Goal: Check status: Check status

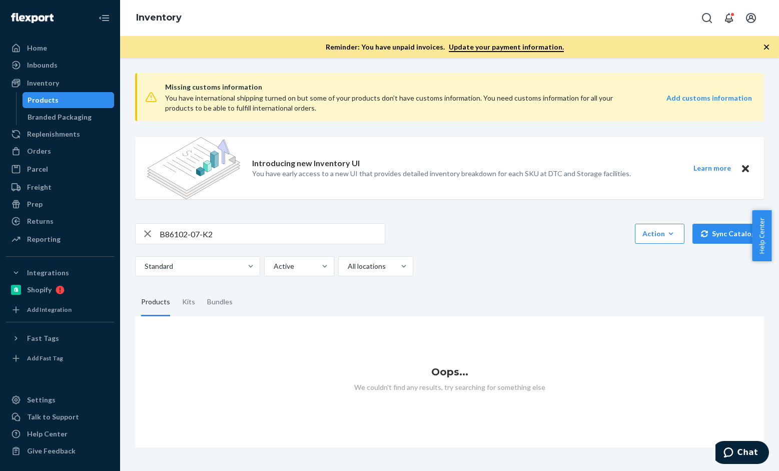
click at [227, 223] on div "B86102-07-K2" at bounding box center [260, 233] width 250 height 21
click at [250, 232] on input "B86102-07-K2" at bounding box center [272, 234] width 225 height 20
paste input "014-16"
type input "B86014-16"
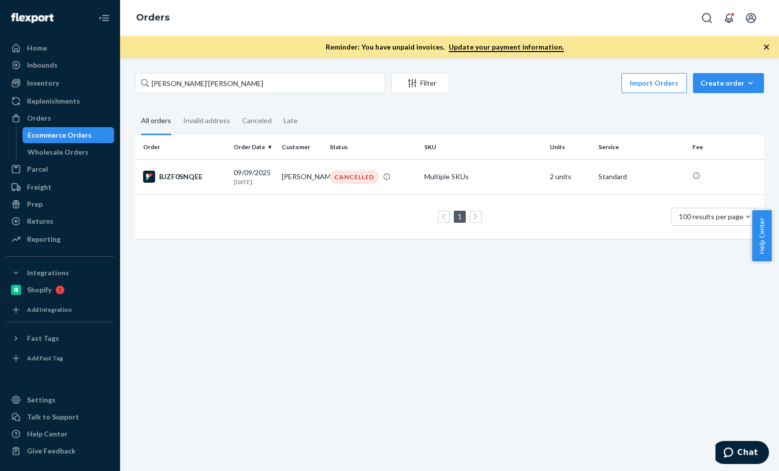
type input "[PERSON_NAME]’[PERSON_NAME]"
click at [191, 173] on div "7318969-1" at bounding box center [184, 177] width 83 height 12
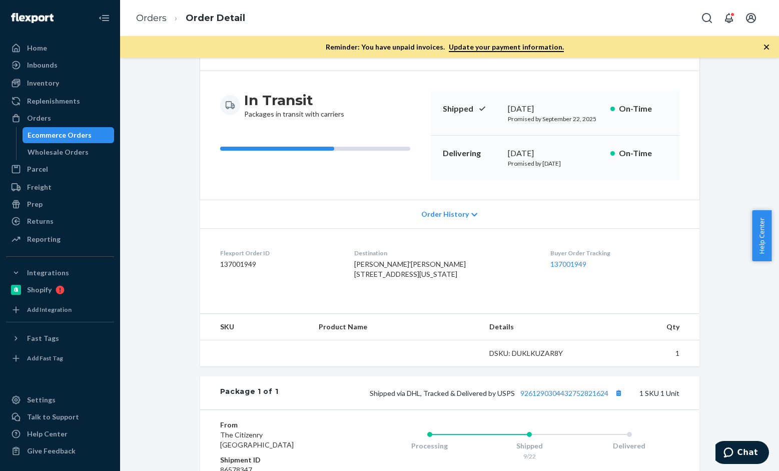
scroll to position [186, 0]
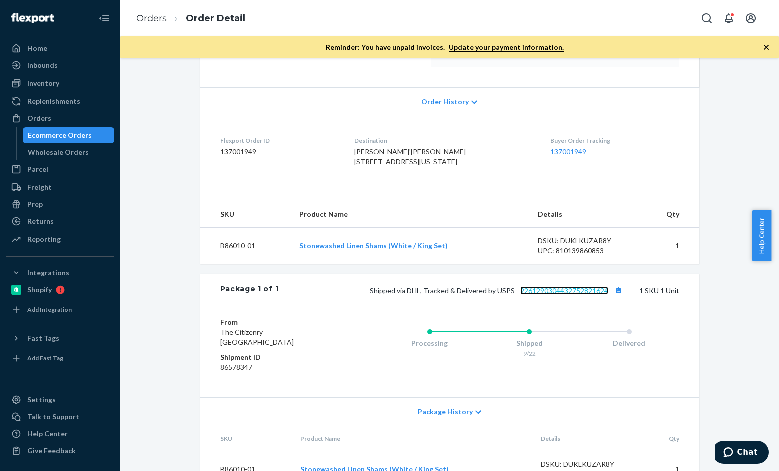
click at [591, 295] on link "9261290304432752821624" at bounding box center [564, 290] width 88 height 9
click at [612, 297] on button "Copy tracking number" at bounding box center [618, 290] width 13 height 13
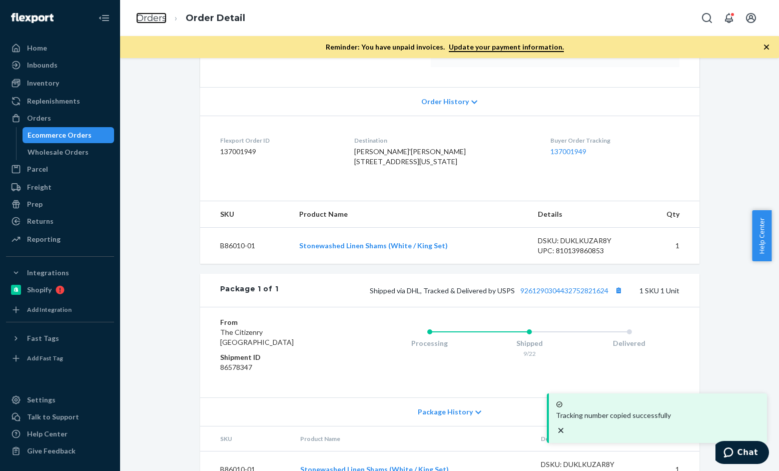
drag, startPoint x: 151, startPoint y: 18, endPoint x: 255, endPoint y: 69, distance: 116.1
click at [151, 17] on link "Orders" at bounding box center [151, 18] width 31 height 11
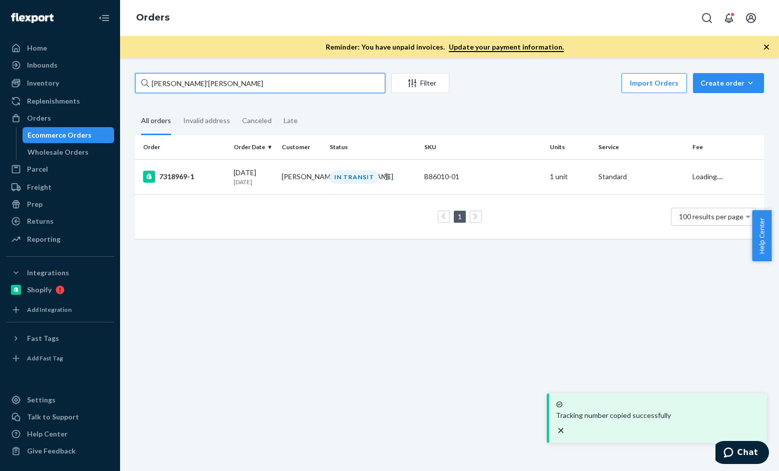
click at [239, 78] on input "[PERSON_NAME]’[PERSON_NAME]" at bounding box center [260, 83] width 250 height 20
paste input "[PERSON_NAME]"
type input "[PERSON_NAME]"
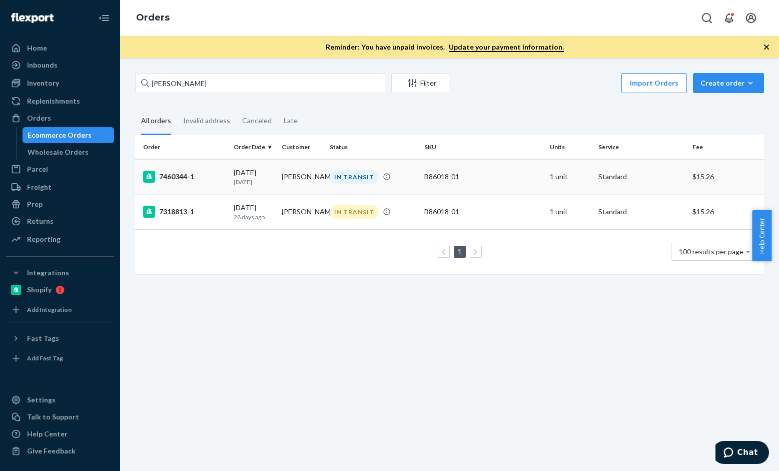
click at [179, 178] on div "7460344-1" at bounding box center [184, 177] width 83 height 12
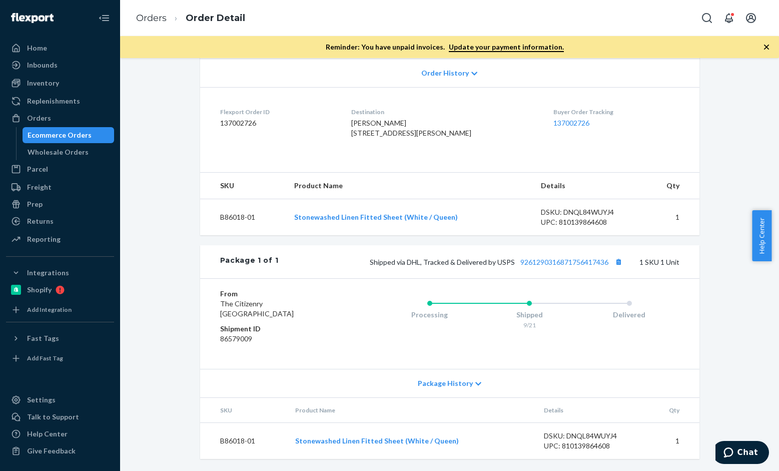
scroll to position [235, 0]
click at [583, 265] on link "9261290316871756417436" at bounding box center [564, 262] width 88 height 9
click at [612, 262] on button "Copy tracking number" at bounding box center [618, 261] width 13 height 13
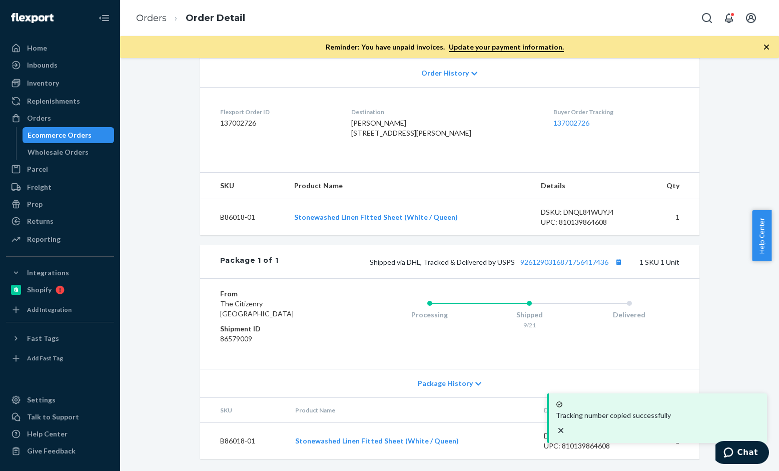
click at [166, 24] on li "Orders" at bounding box center [151, 18] width 31 height 13
click at [151, 22] on link "Orders" at bounding box center [151, 18] width 31 height 11
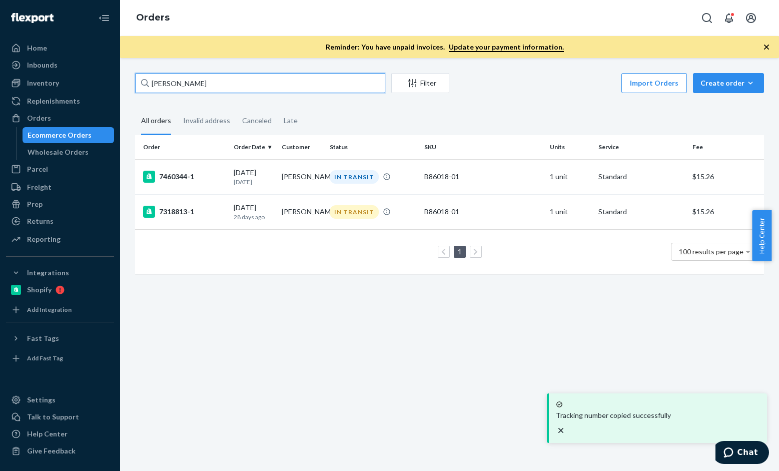
click at [233, 80] on input "[PERSON_NAME]" at bounding box center [260, 83] width 250 height 20
paste input "[PERSON_NAME]"
type input "[PERSON_NAME]"
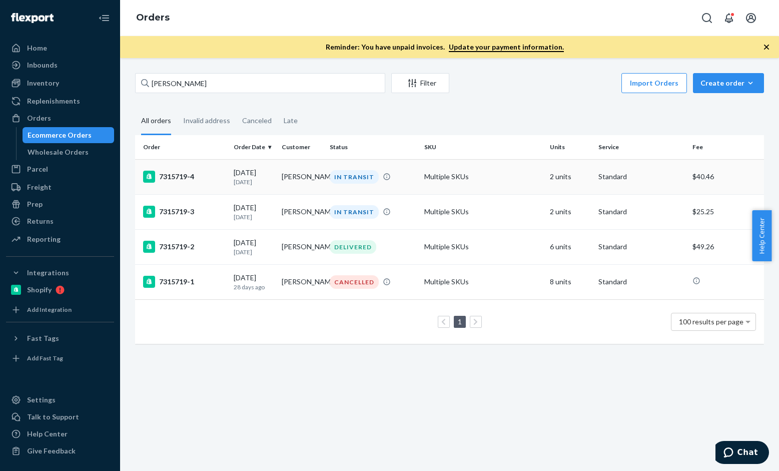
click at [188, 177] on div "7315719-4" at bounding box center [184, 177] width 83 height 12
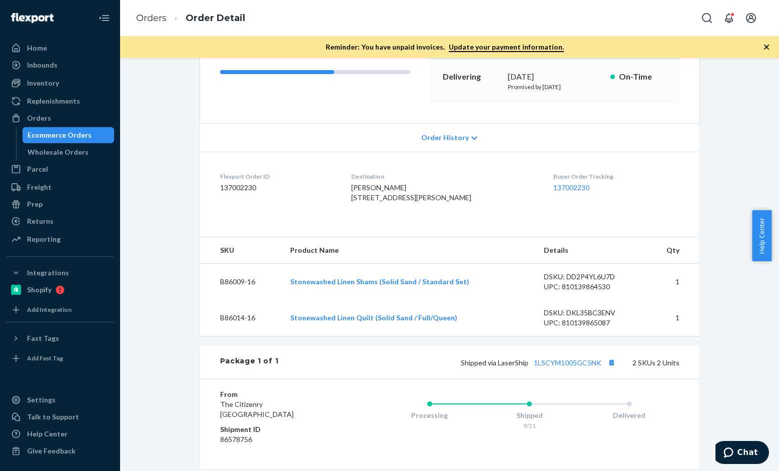
scroll to position [200, 0]
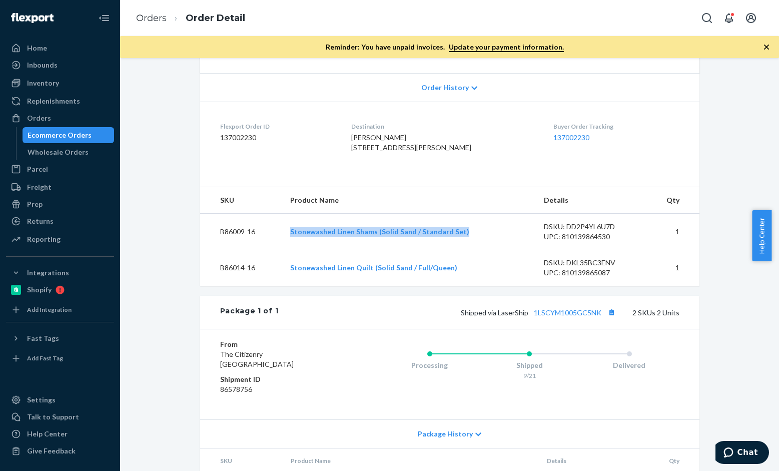
drag, startPoint x: 458, startPoint y: 253, endPoint x: 287, endPoint y: 255, distance: 170.6
click at [287, 250] on td "Stonewashed Linen Shams (Solid Sand / Standard Set)" at bounding box center [409, 232] width 254 height 37
copy link "Stonewashed Linen Shams (Solid Sand / Standard Set)"
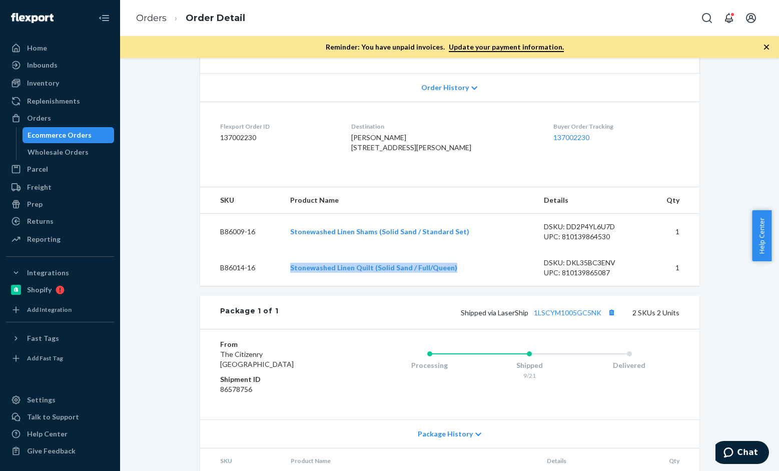
drag, startPoint x: 473, startPoint y: 285, endPoint x: 287, endPoint y: 285, distance: 186.1
click at [287, 285] on td "Stonewashed Linen Quilt (Solid Sand / Full/Queen)" at bounding box center [409, 268] width 254 height 36
copy link "Stonewashed Linen Quilt (Solid Sand / Full/Queen)"
click at [609, 319] on button "Copy tracking number" at bounding box center [611, 312] width 13 height 13
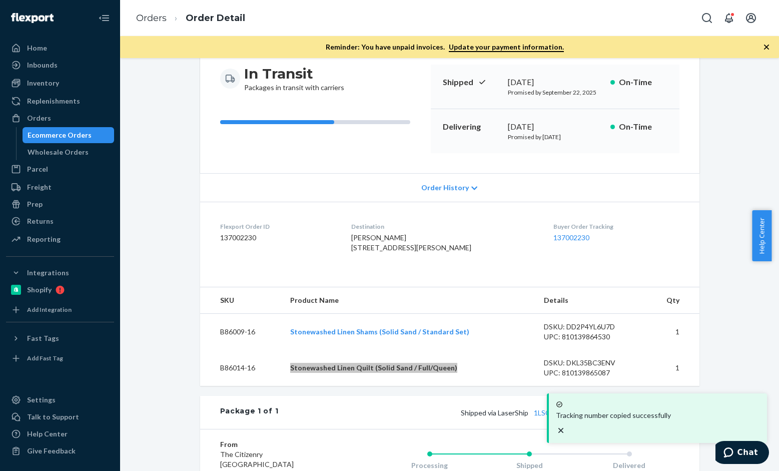
scroll to position [0, 0]
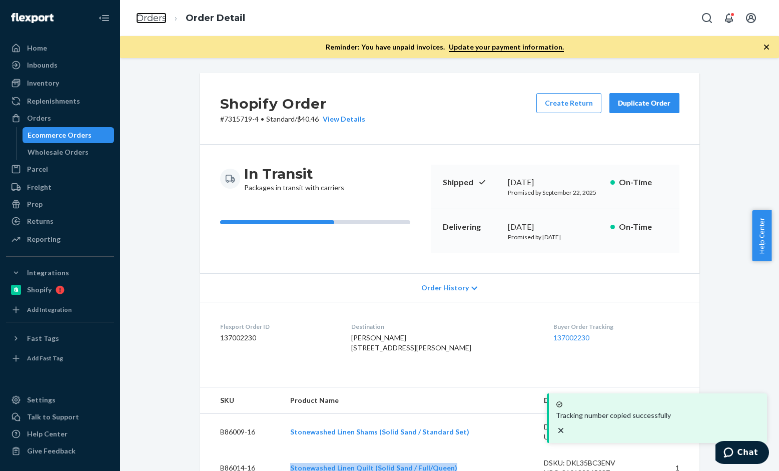
drag, startPoint x: 148, startPoint y: 16, endPoint x: 352, endPoint y: 55, distance: 208.2
click at [148, 16] on link "Orders" at bounding box center [151, 18] width 31 height 11
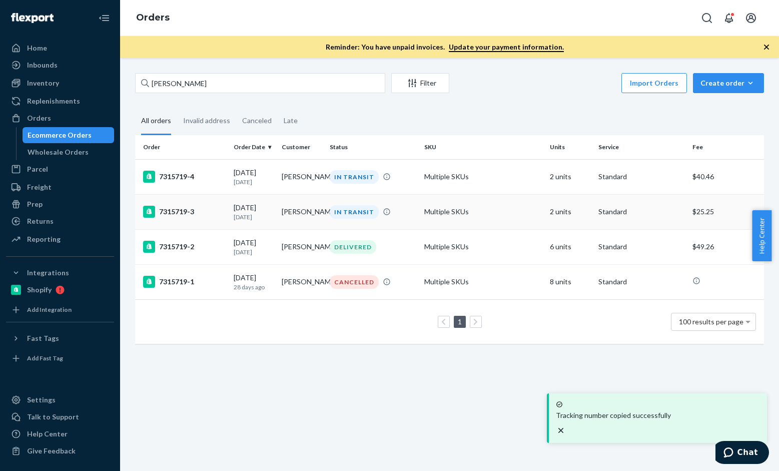
click at [182, 210] on div "7315719-3" at bounding box center [184, 212] width 83 height 12
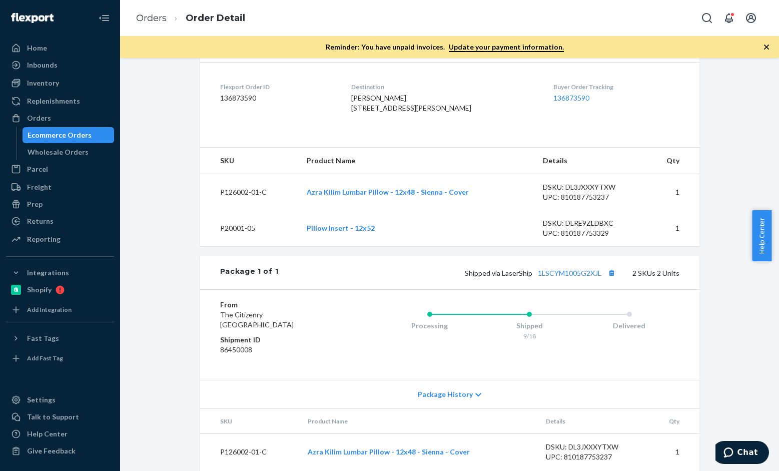
scroll to position [250, 0]
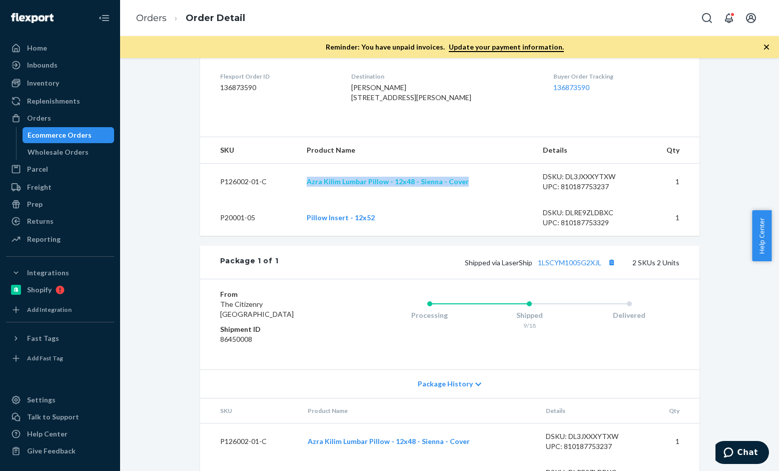
drag, startPoint x: 473, startPoint y: 200, endPoint x: 307, endPoint y: 203, distance: 166.6
click at [307, 200] on td "Azra Kilim Lumbar Pillow - 12x48 - Sienna - Cover" at bounding box center [417, 182] width 236 height 37
copy link "Azra Kilim Lumbar Pillow - 12x48 - Sienna - Cover"
drag, startPoint x: 608, startPoint y: 283, endPoint x: 662, endPoint y: 283, distance: 54.0
click at [608, 269] on button "Copy tracking number" at bounding box center [611, 262] width 13 height 13
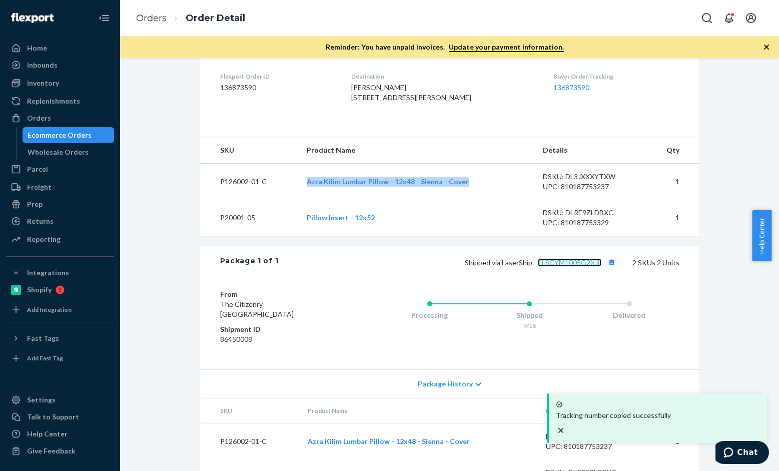
click at [580, 267] on link "1LSCYM1005G2XJL" at bounding box center [570, 262] width 64 height 9
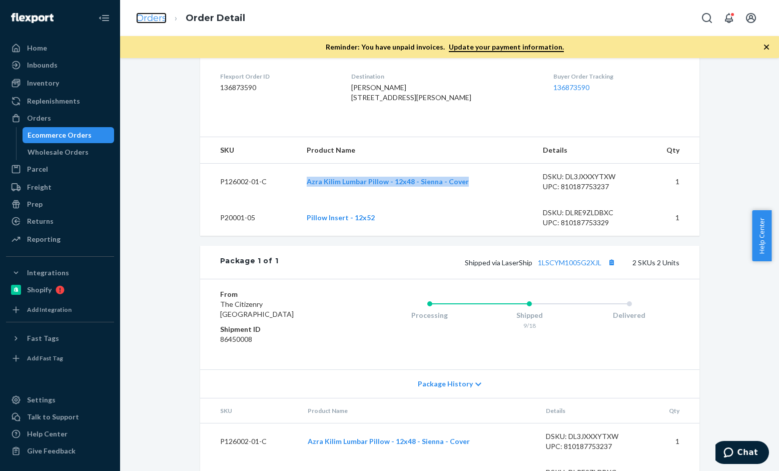
click at [156, 18] on link "Orders" at bounding box center [151, 18] width 31 height 11
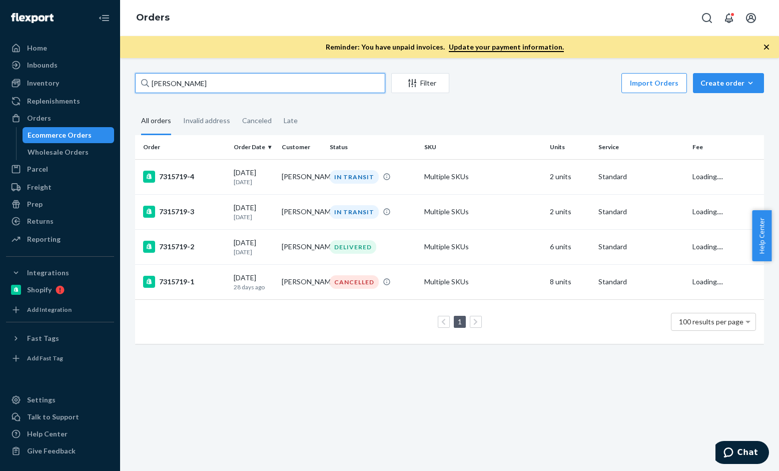
click at [230, 77] on input "[PERSON_NAME]" at bounding box center [260, 83] width 250 height 20
paste input "[PERSON_NAME]"
type input "[PERSON_NAME]"
